Goal: Task Accomplishment & Management: Manage account settings

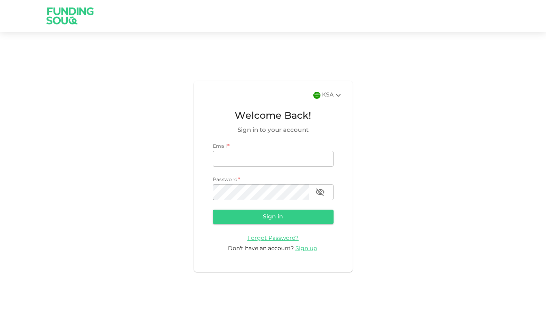
click at [189, 168] on div "KSA Welcome Back! Sign in to your account Email * email email Password * passwo…" at bounding box center [273, 176] width 546 height 270
type input "[EMAIL_ADDRESS][DOMAIN_NAME]"
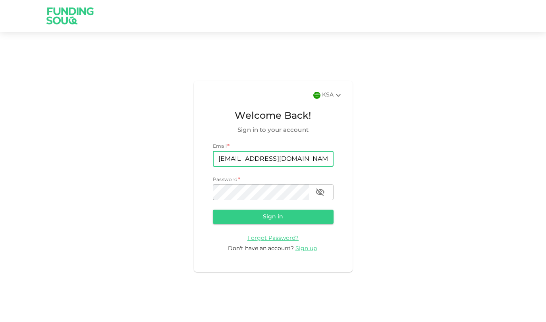
click at [273, 216] on button "Sign in" at bounding box center [273, 216] width 121 height 14
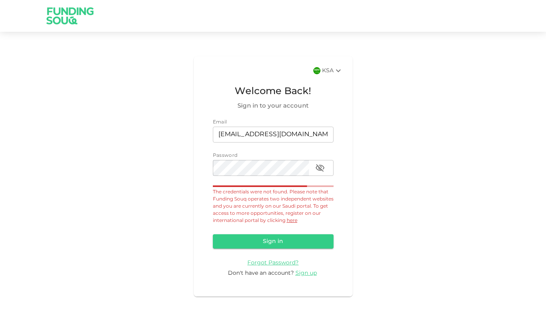
click at [329, 70] on div "KSA" at bounding box center [332, 71] width 21 height 10
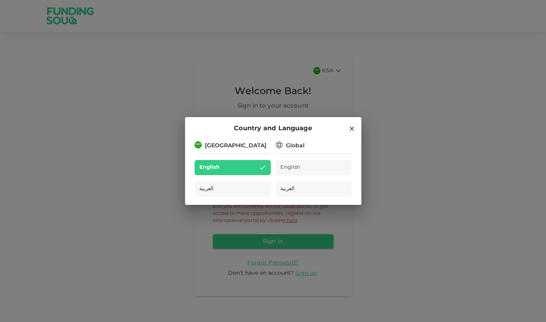
click at [296, 171] on span "English" at bounding box center [290, 167] width 20 height 9
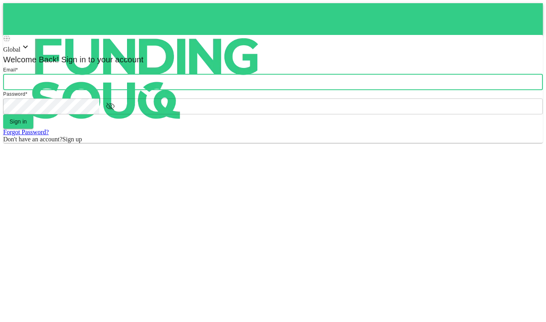
type input "[EMAIL_ADDRESS][DOMAIN_NAME]"
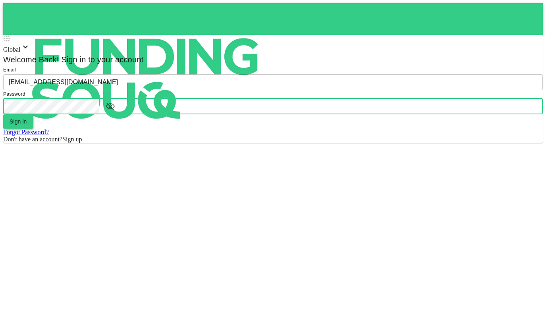
click at [33, 129] on button "Sign in" at bounding box center [18, 121] width 30 height 14
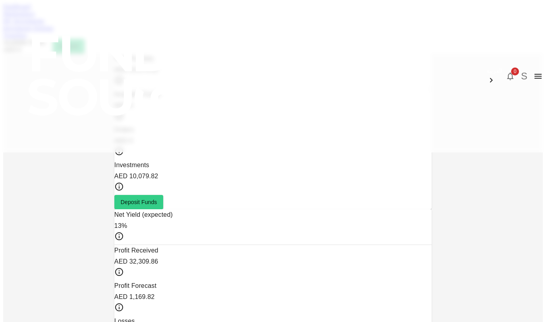
drag, startPoint x: 276, startPoint y: 48, endPoint x: 276, endPoint y: 43, distance: 5.2
click at [276, 48] on div "Dashboard Marketplace My Investments Investment Settings Transfers Available Fu…" at bounding box center [272, 28] width 539 height 50
click at [27, 38] on link "Transfers" at bounding box center [15, 35] width 24 height 7
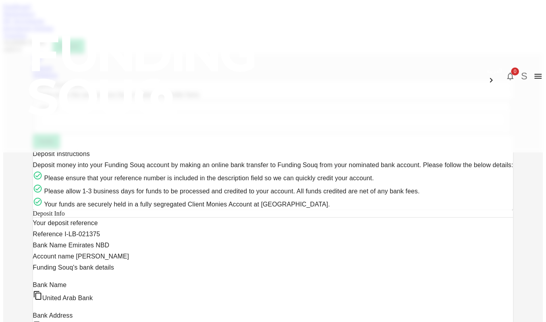
click at [44, 24] on link "My Investments" at bounding box center [23, 20] width 41 height 7
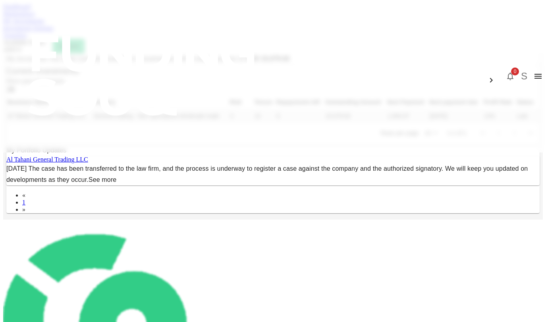
click at [27, 38] on link "Transfers" at bounding box center [15, 35] width 24 height 7
